Goal: Find specific page/section: Find specific page/section

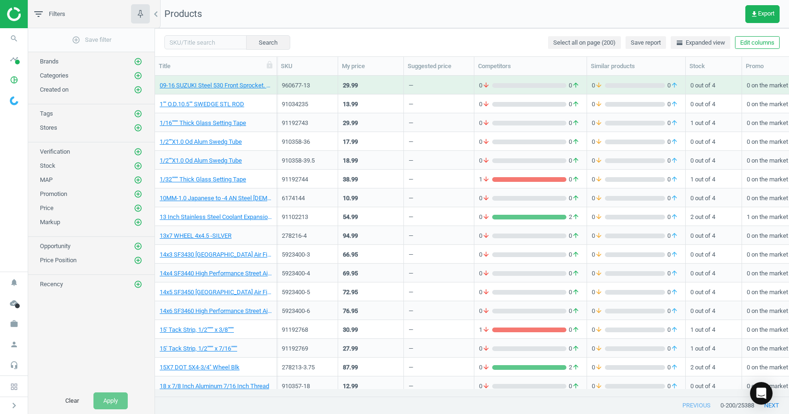
scroll to position [306, 627]
click at [194, 39] on input "text" at bounding box center [205, 42] width 82 height 14
paste input "3241230621"
type input "3241230621"
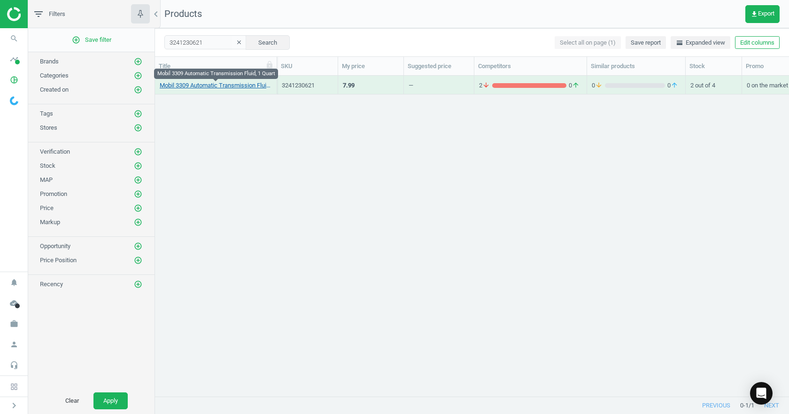
click at [209, 85] on link "Mobil 3309 Automatic Transmission Fluid, 1 Quart" at bounding box center [216, 85] width 112 height 8
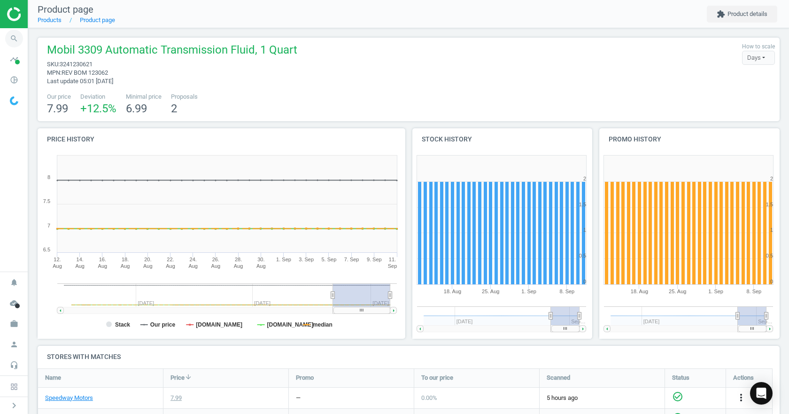
click at [8, 35] on icon "search" at bounding box center [14, 39] width 18 height 18
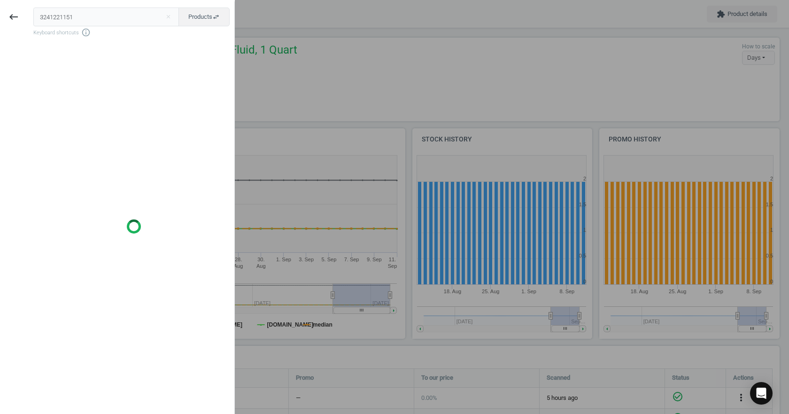
type input "3241221151"
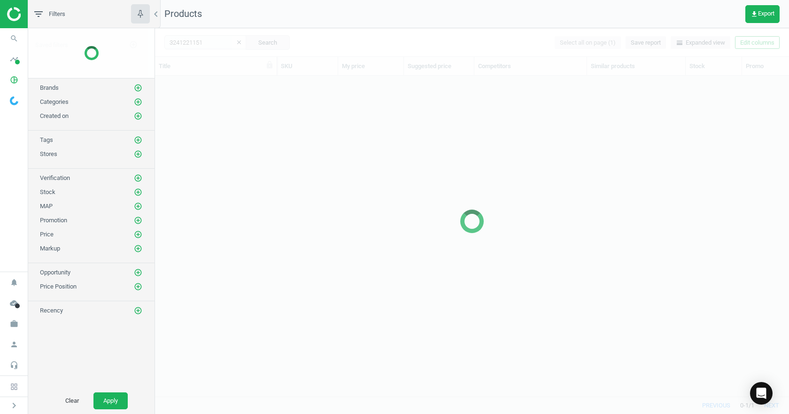
scroll to position [306, 627]
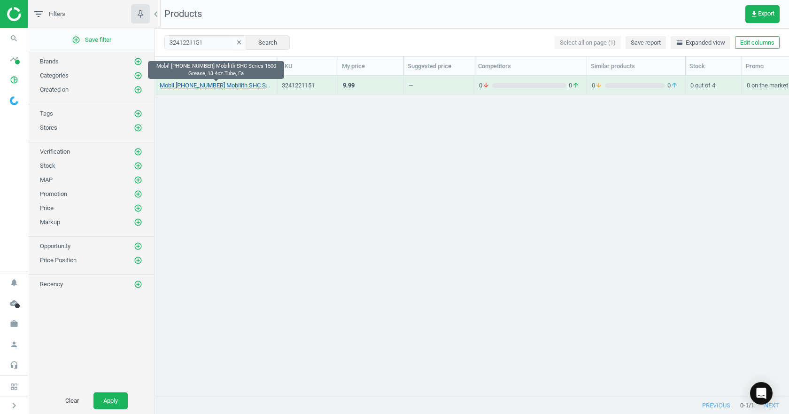
click at [225, 81] on link "Mobil [PHONE_NUMBER] Mobilith SHC Series 1500 Grease, 13.4oz Tube, Ea" at bounding box center [216, 85] width 112 height 8
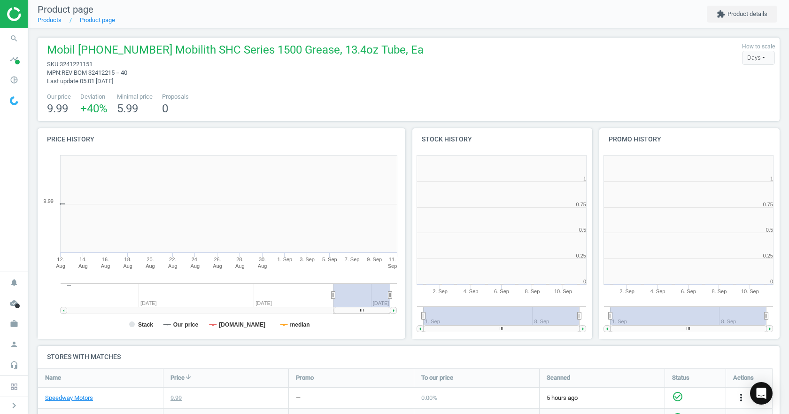
scroll to position [5, 5]
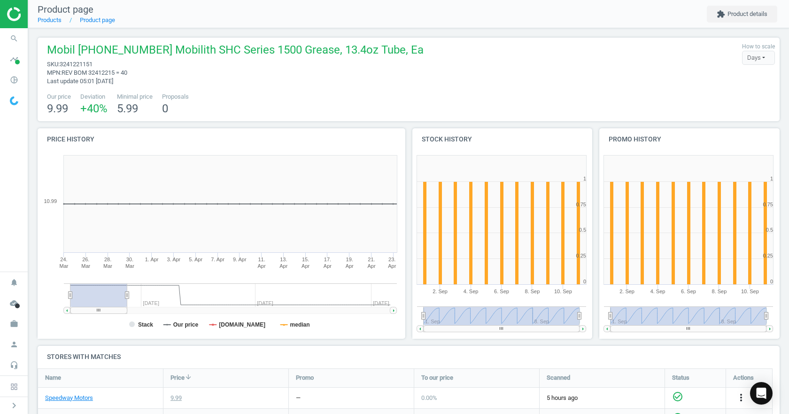
drag, startPoint x: 338, startPoint y: 296, endPoint x: 36, endPoint y: 320, distance: 303.0
click at [36, 320] on div "Price history Created with Highstock 6.2.0 Stack Our price [DOMAIN_NAME] median…" at bounding box center [221, 237] width 375 height 218
drag, startPoint x: 123, startPoint y: 296, endPoint x: 426, endPoint y: 290, distance: 302.6
click at [426, 290] on div "Price history Created with Highstock 6.2.0 Stack Our price [DOMAIN_NAME] median…" at bounding box center [408, 237] width 749 height 218
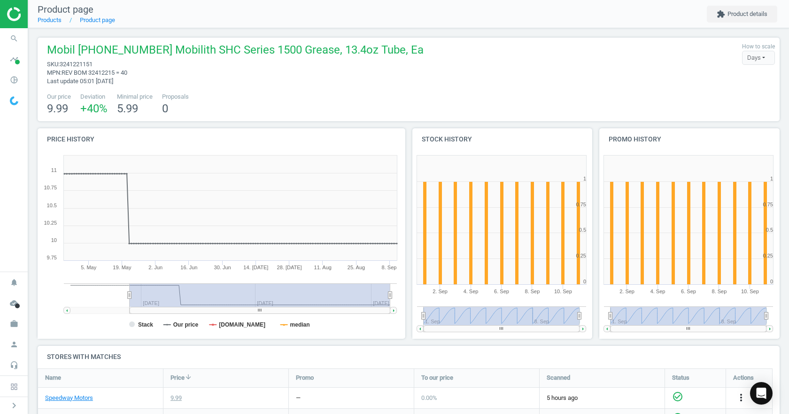
drag, startPoint x: 332, startPoint y: 295, endPoint x: 56, endPoint y: 319, distance: 276.9
click at [56, 319] on icon "Created with Highstock 6.2.0 Stack Our price [DOMAIN_NAME] median [DATE]. [DATE…" at bounding box center [220, 245] width 364 height 188
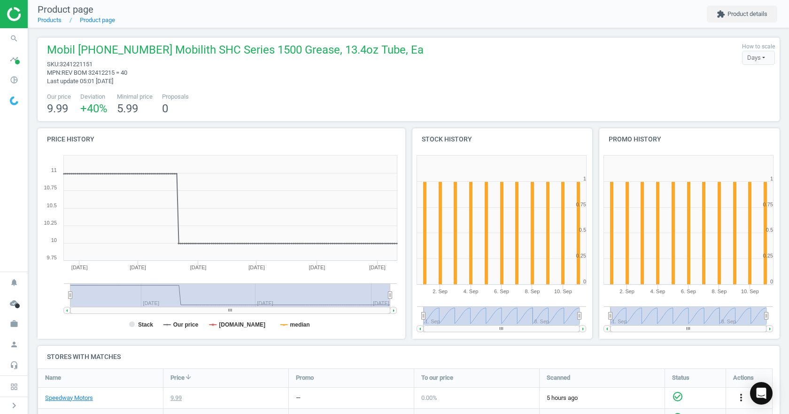
scroll to position [160, 0]
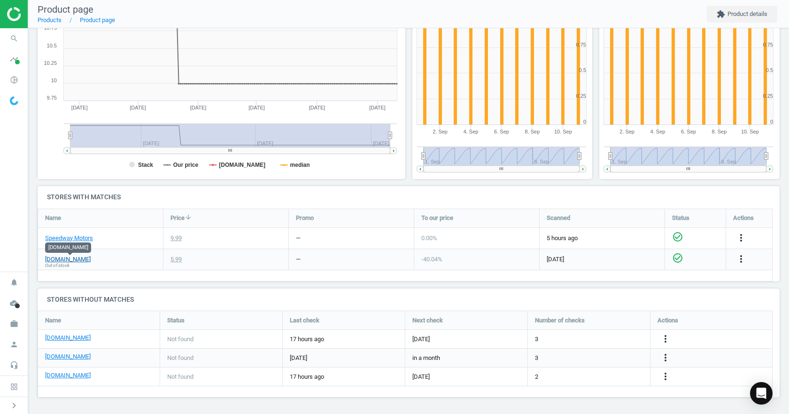
click at [75, 260] on link "[DOMAIN_NAME]" at bounding box center [68, 259] width 46 height 8
